Goal: Transaction & Acquisition: Purchase product/service

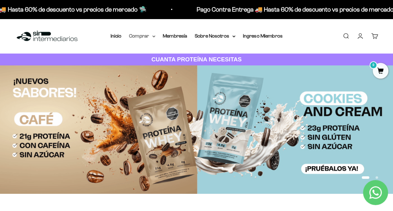
click at [153, 36] on icon at bounding box center [154, 36] width 3 height 1
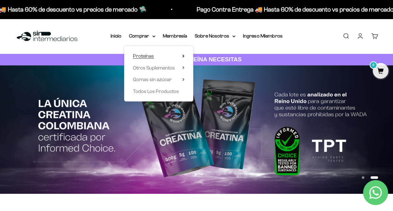
click at [182, 56] on summary "Proteínas" at bounding box center [159, 56] width 52 height 8
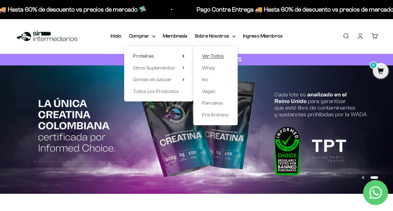
click at [212, 54] on span "Ver Todos" at bounding box center [213, 55] width 22 height 5
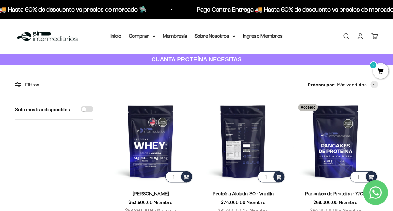
scroll to position [31, 0]
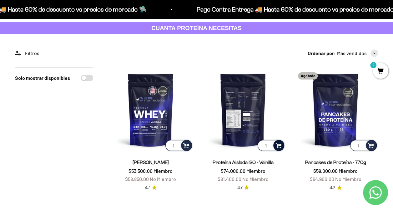
click at [277, 146] on span at bounding box center [279, 144] width 6 height 7
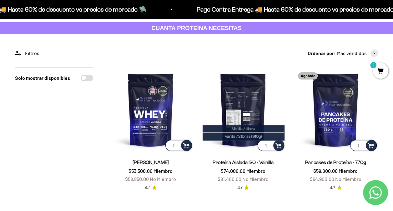
click at [247, 108] on img at bounding box center [243, 109] width 85 height 85
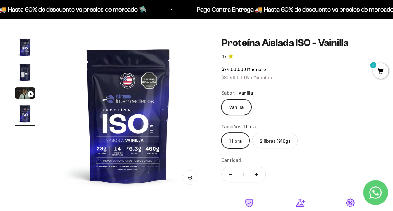
click at [275, 135] on label "2 libras (910g)" at bounding box center [275, 141] width 46 height 16
click at [221, 133] on input "2 libras (910g)" at bounding box center [221, 132] width 0 height 0
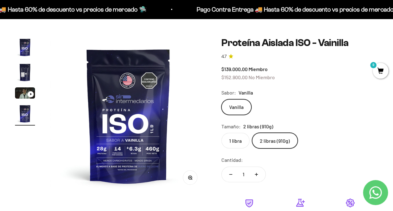
click at [234, 143] on label "1 libra" at bounding box center [235, 141] width 28 height 16
click at [221, 133] on input "1 libra" at bounding box center [221, 132] width 0 height 0
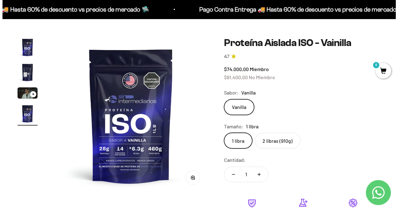
scroll to position [156, 0]
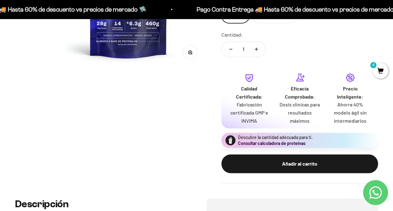
click at [261, 145] on button "Consultar calculadora de proteínas" at bounding box center [272, 143] width 68 height 6
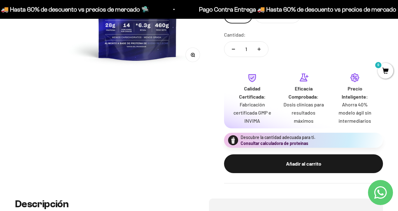
scroll to position [0, 488]
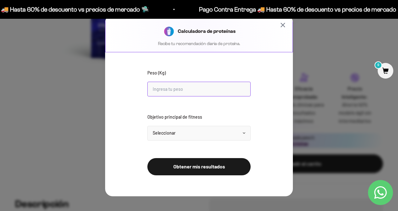
click at [150, 86] on input "Peso (Kg)" at bounding box center [198, 89] width 103 height 15
type input "57"
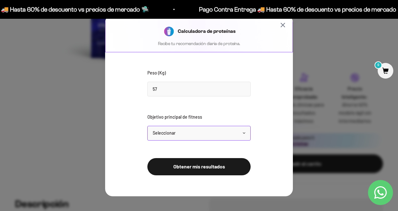
click at [174, 133] on select "Seleccionar Mantener peso Perder grasa Ganar músculo" at bounding box center [198, 133] width 103 height 15
select select "gain"
click at [147, 126] on select "Seleccionar Mantener peso Perder grasa Ganar músculo" at bounding box center [198, 133] width 103 height 15
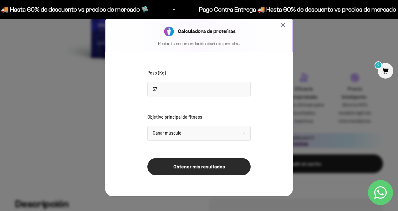
click at [177, 168] on button "Obtener mis resultados" at bounding box center [198, 166] width 103 height 17
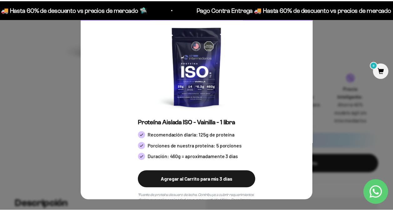
scroll to position [0, 0]
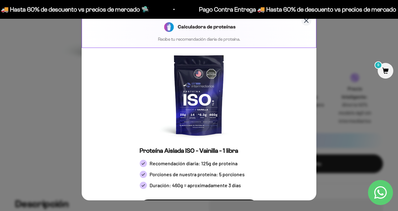
click at [303, 20] on icon "Cerrar calculadora" at bounding box center [307, 21] width 8 height 8
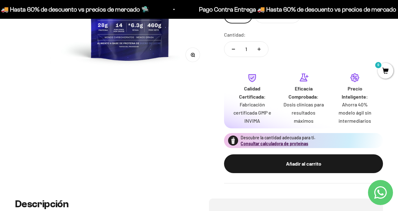
scroll to position [0, 481]
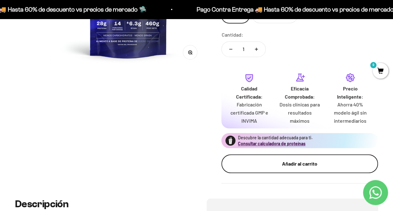
click at [302, 165] on div "Añadir al carrito" at bounding box center [300, 164] width 132 height 8
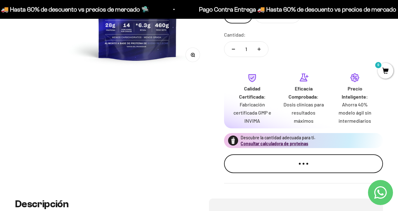
scroll to position [0, 488]
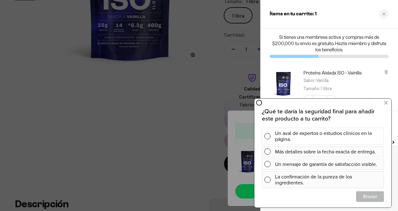
click at [268, 135] on span at bounding box center [267, 136] width 6 height 6
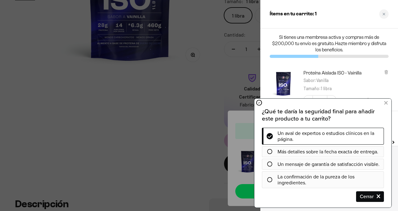
click at [270, 180] on icon at bounding box center [269, 179] width 5 height 5
drag, startPoint x: 270, startPoint y: 180, endPoint x: 276, endPoint y: 181, distance: 6.0
click at [270, 180] on icon at bounding box center [269, 179] width 5 height 5
click at [359, 196] on span "Cerrar" at bounding box center [369, 196] width 27 height 11
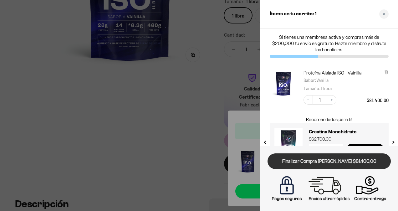
click at [332, 161] on link "Finalizar Compra [PERSON_NAME] $81.400,00" at bounding box center [328, 161] width 123 height 16
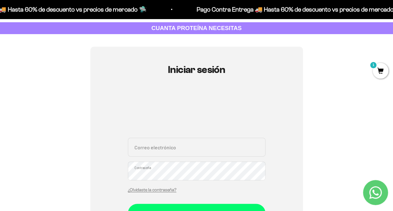
scroll to position [125, 0]
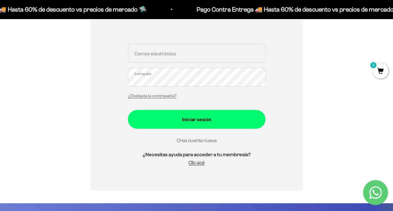
click at [209, 142] on link "Crea cuenta nueva" at bounding box center [197, 140] width 40 height 5
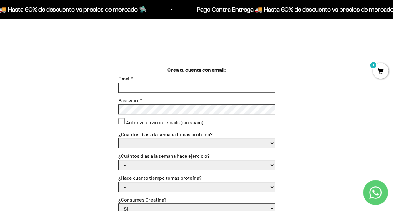
scroll to position [156, 0]
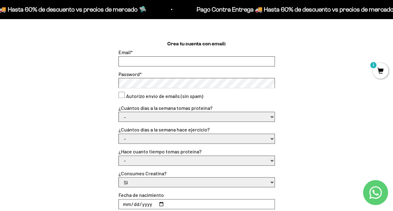
click at [132, 61] on input "Email *" at bounding box center [197, 61] width 156 height 9
type input "[EMAIL_ADDRESS][DOMAIN_NAME]"
click at [122, 96] on consent"] "Autorizo envío de emails (sin spam)" at bounding box center [122, 95] width 6 height 6
checkbox consent"] "true"
click at [161, 117] on select "- 1 o 2 3 a 5 6 o 7" at bounding box center [197, 116] width 156 height 9
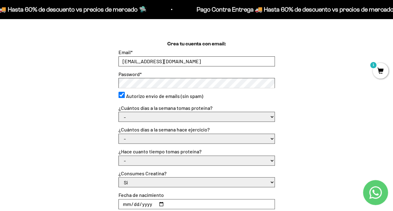
select select "1 o 2"
click at [119, 112] on select "- 1 o 2 3 a 5 6 o 7" at bounding box center [197, 116] width 156 height 9
click at [186, 140] on select "- No hago 1 a 2 días 3 a 5 días 6 o 7 días" at bounding box center [197, 138] width 156 height 9
select select "3 a 5 días"
click at [119, 134] on select "- No hago 1 a 2 días 3 a 5 días 6 o 7 días" at bounding box center [197, 138] width 156 height 9
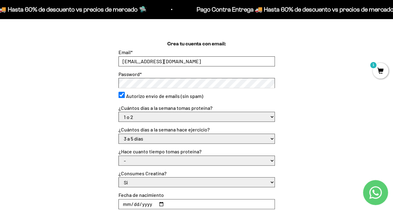
click at [149, 161] on select "- Apenas estoy empezando Menos de 6 meses Más de 6 meses Hace más de un año" at bounding box center [197, 160] width 156 height 9
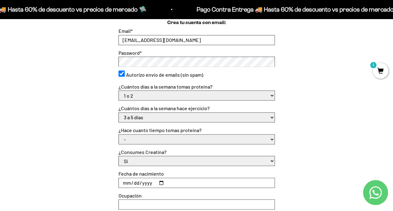
scroll to position [188, 0]
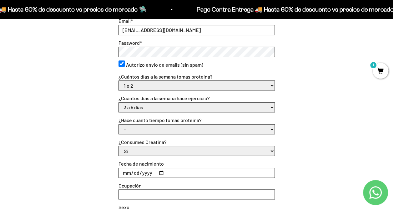
click at [141, 128] on select "- Apenas estoy empezando Menos de 6 meses Más de 6 meses Hace más de un año" at bounding box center [197, 129] width 156 height 9
select select "Apenas estoy empezando"
click at [119, 125] on select "- Apenas estoy empezando Menos de 6 meses Más de 6 meses Hace más de un año" at bounding box center [197, 129] width 156 height 9
click at [145, 153] on select "Si No" at bounding box center [197, 150] width 156 height 9
select select "No"
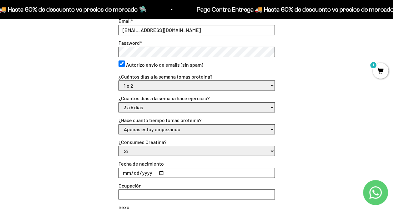
click at [119, 146] on select "Si No" at bounding box center [197, 150] width 156 height 9
click at [160, 175] on input "Fecha de nacimiento" at bounding box center [197, 172] width 156 height 9
type input "1997-07-17"
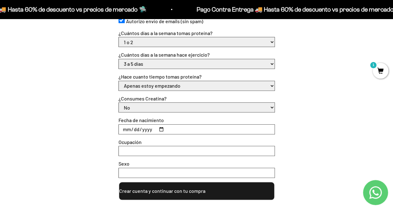
scroll to position [250, 0]
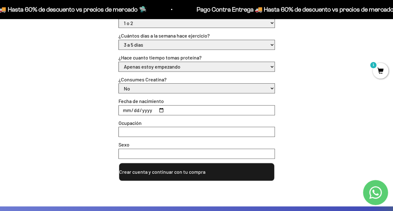
click at [135, 131] on input "Ocupación" at bounding box center [197, 131] width 156 height 9
type input "Administrador financiero /Ecommerce"
click at [138, 151] on input "Sexo" at bounding box center [197, 153] width 156 height 9
type input "Femenino"
click at [160, 172] on button "Crear cuenta y continuar con tu compra" at bounding box center [197, 171] width 156 height 19
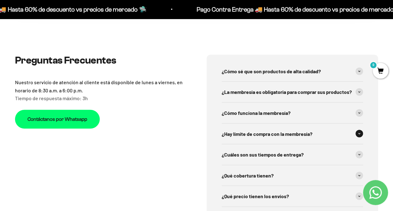
scroll to position [1877, 0]
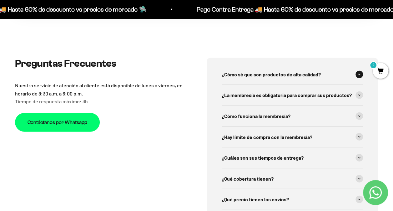
click at [359, 71] on span at bounding box center [360, 75] width 8 height 8
